Goal: Navigation & Orientation: Find specific page/section

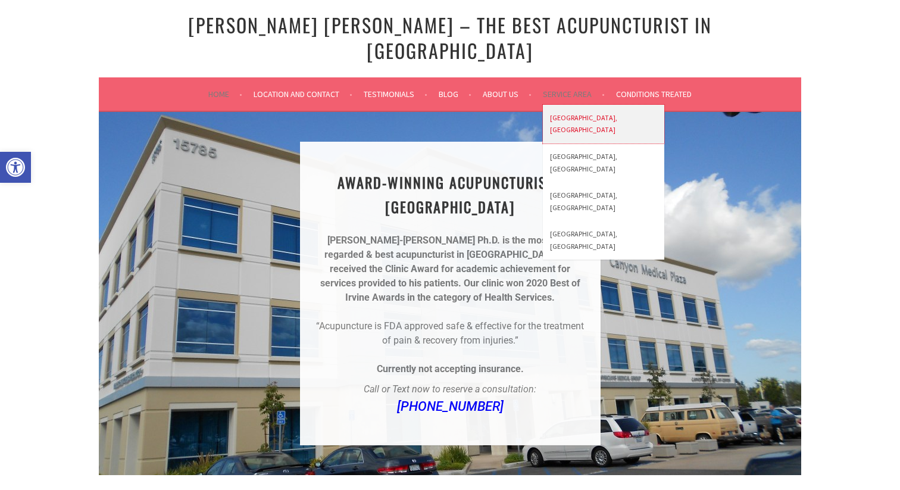
click at [558, 105] on link "[GEOGRAPHIC_DATA], [GEOGRAPHIC_DATA]" at bounding box center [603, 124] width 121 height 39
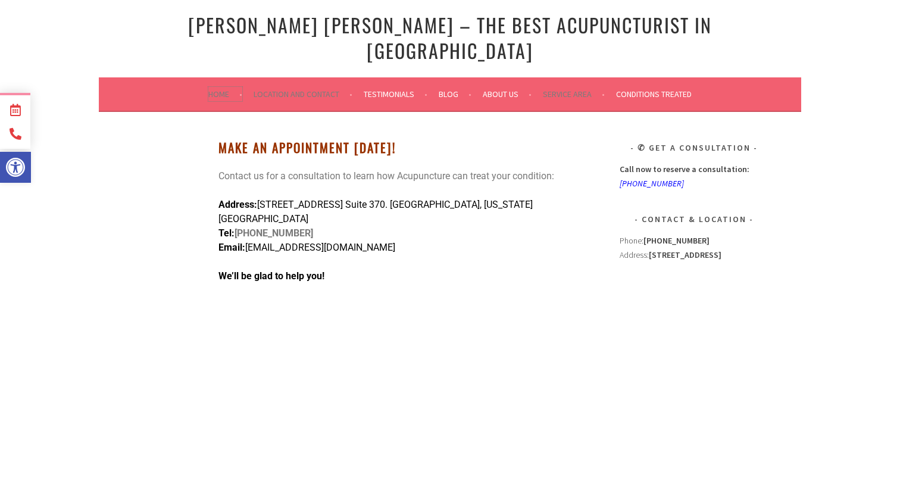
click at [210, 87] on link "Home" at bounding box center [225, 94] width 34 height 14
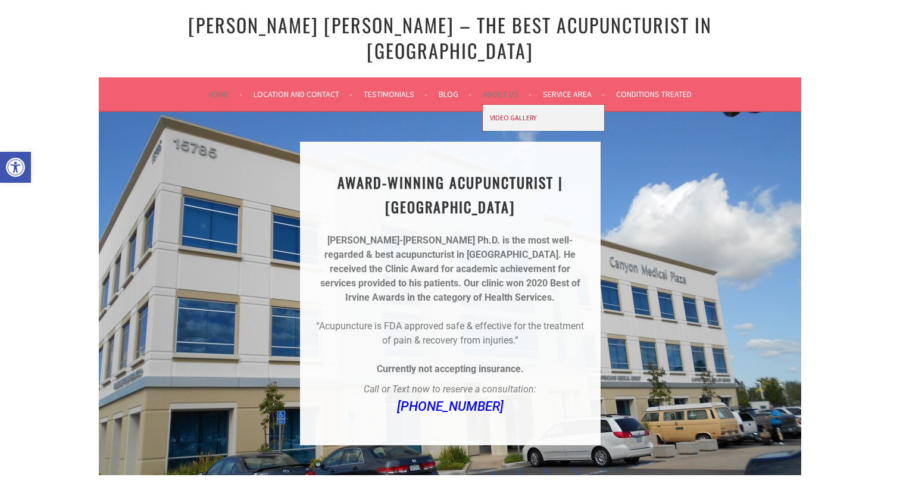
click at [505, 105] on link "Video Gallery" at bounding box center [543, 118] width 121 height 27
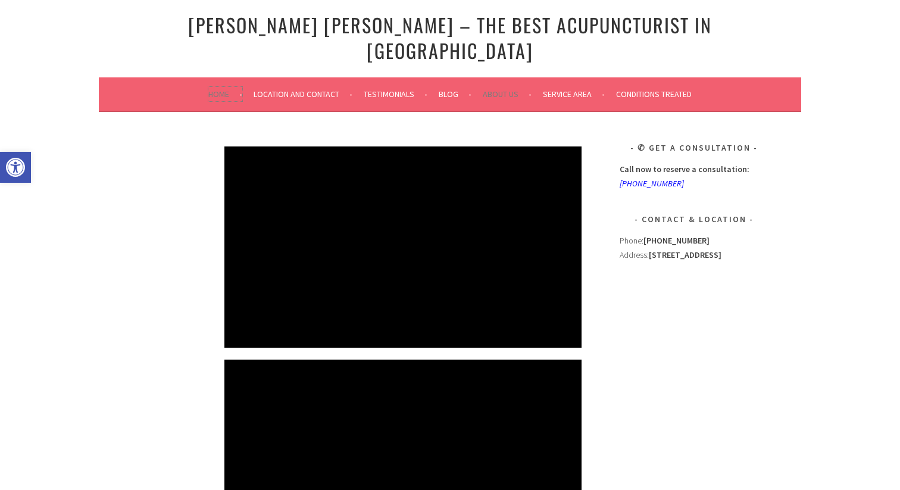
click at [210, 87] on link "Home" at bounding box center [225, 94] width 34 height 14
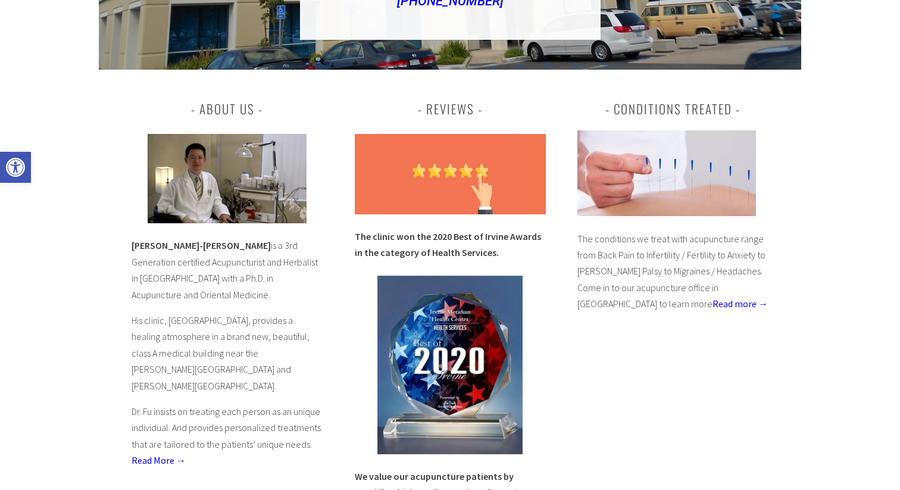
scroll to position [409, 0]
